Goal: Navigation & Orientation: Understand site structure

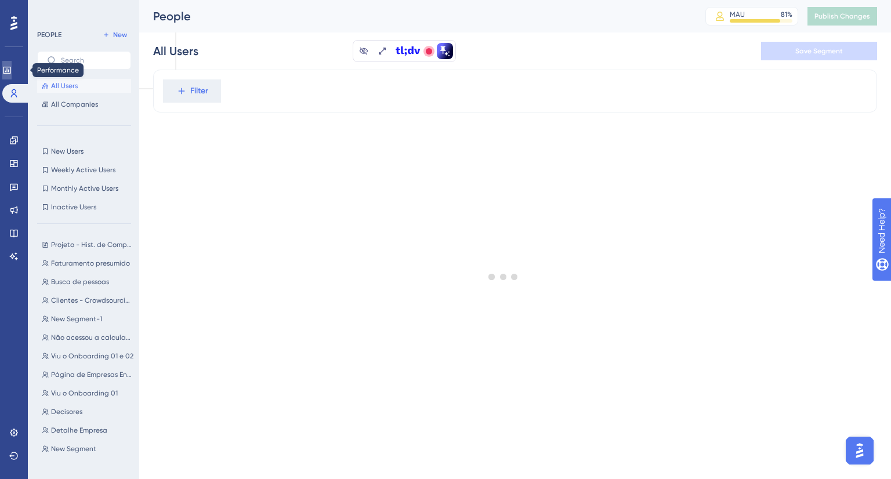
click at [9, 67] on icon at bounding box center [6, 70] width 9 height 9
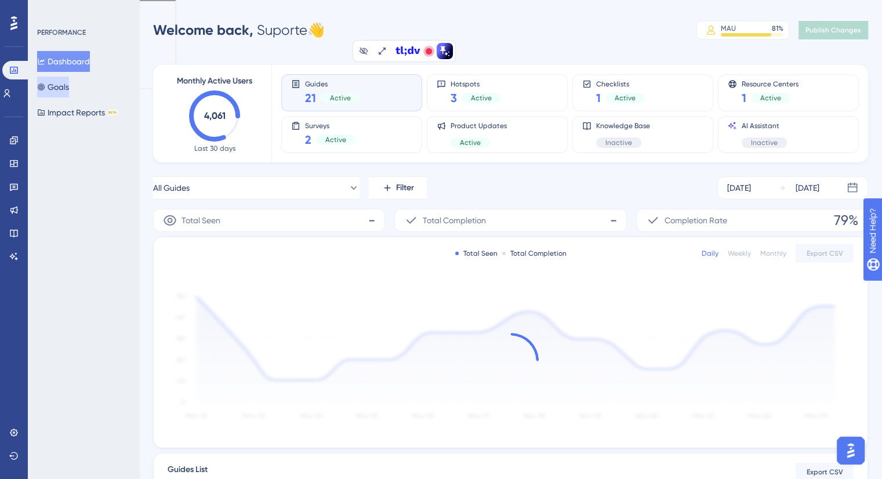
click at [45, 89] on icon at bounding box center [41, 87] width 7 height 7
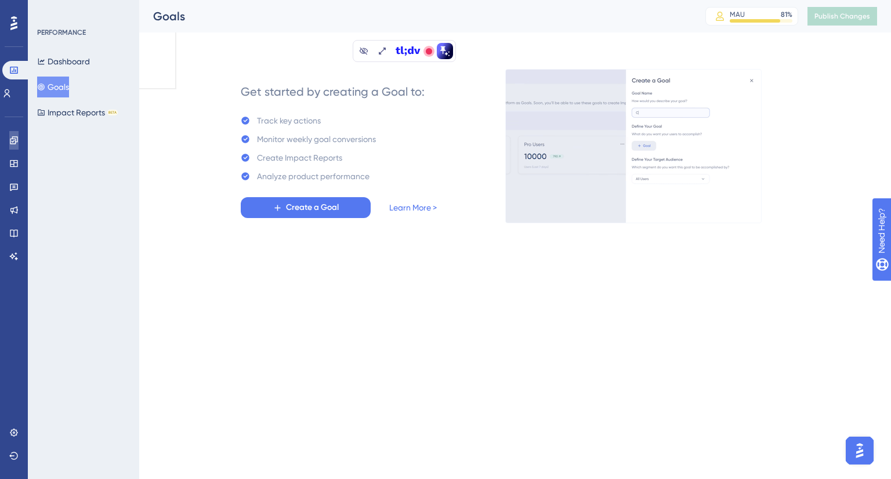
click at [10, 143] on icon at bounding box center [14, 140] width 8 height 8
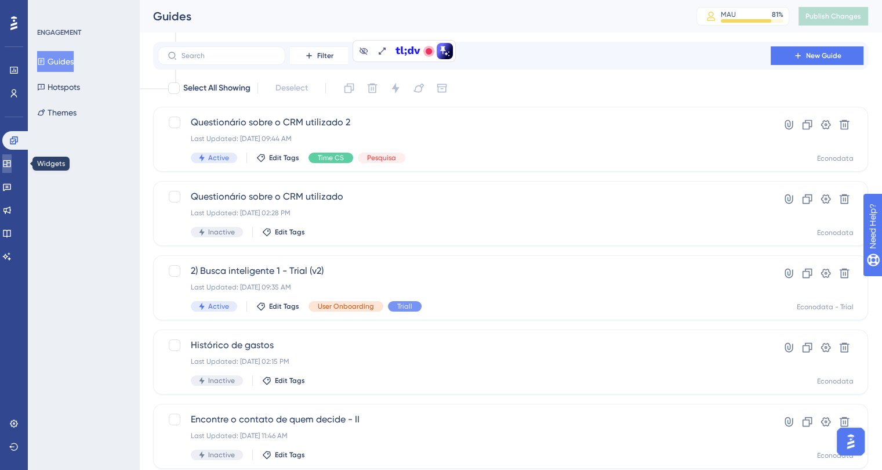
click at [12, 163] on icon at bounding box center [6, 163] width 9 height 9
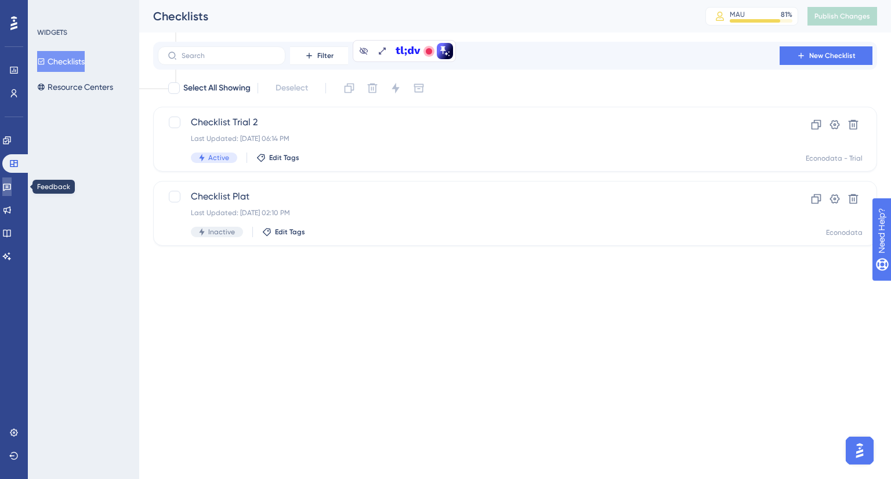
click at [12, 186] on icon at bounding box center [6, 186] width 9 height 9
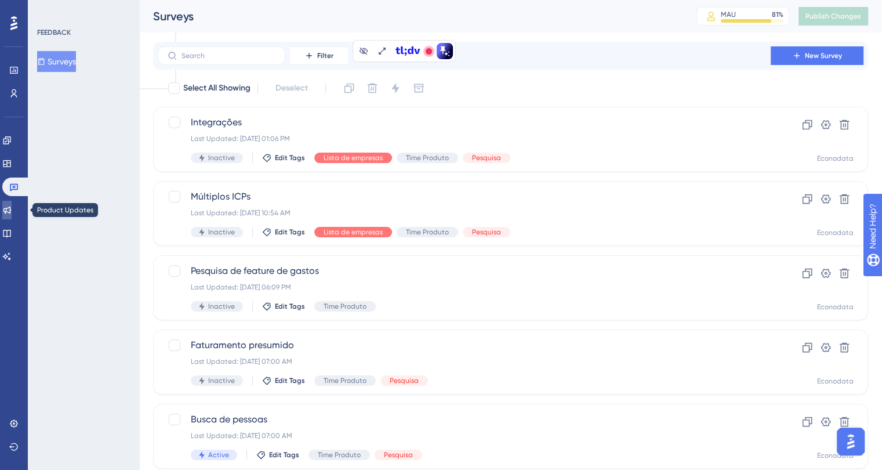
click at [12, 207] on icon at bounding box center [6, 209] width 9 height 9
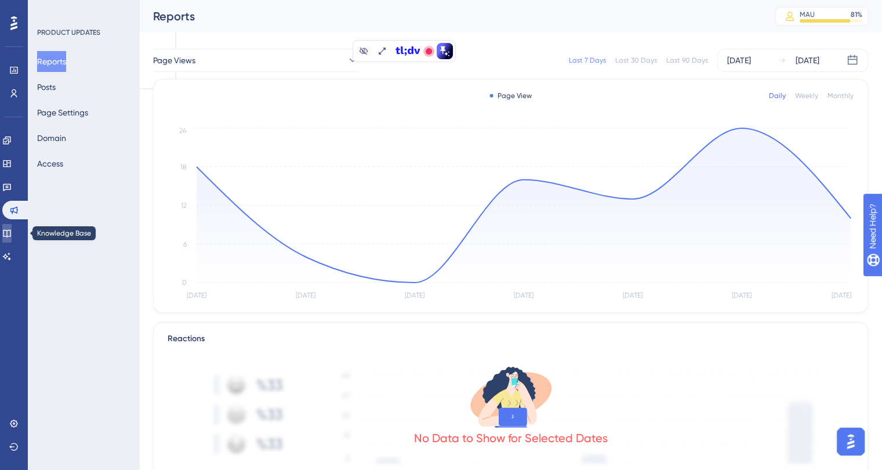
click at [10, 231] on icon at bounding box center [7, 234] width 8 height 8
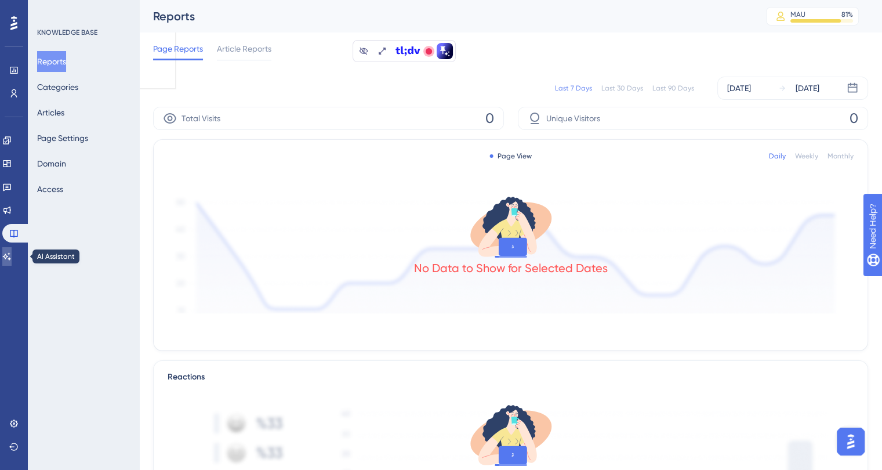
click at [11, 258] on icon at bounding box center [7, 256] width 8 height 8
